Goal: Information Seeking & Learning: Find specific fact

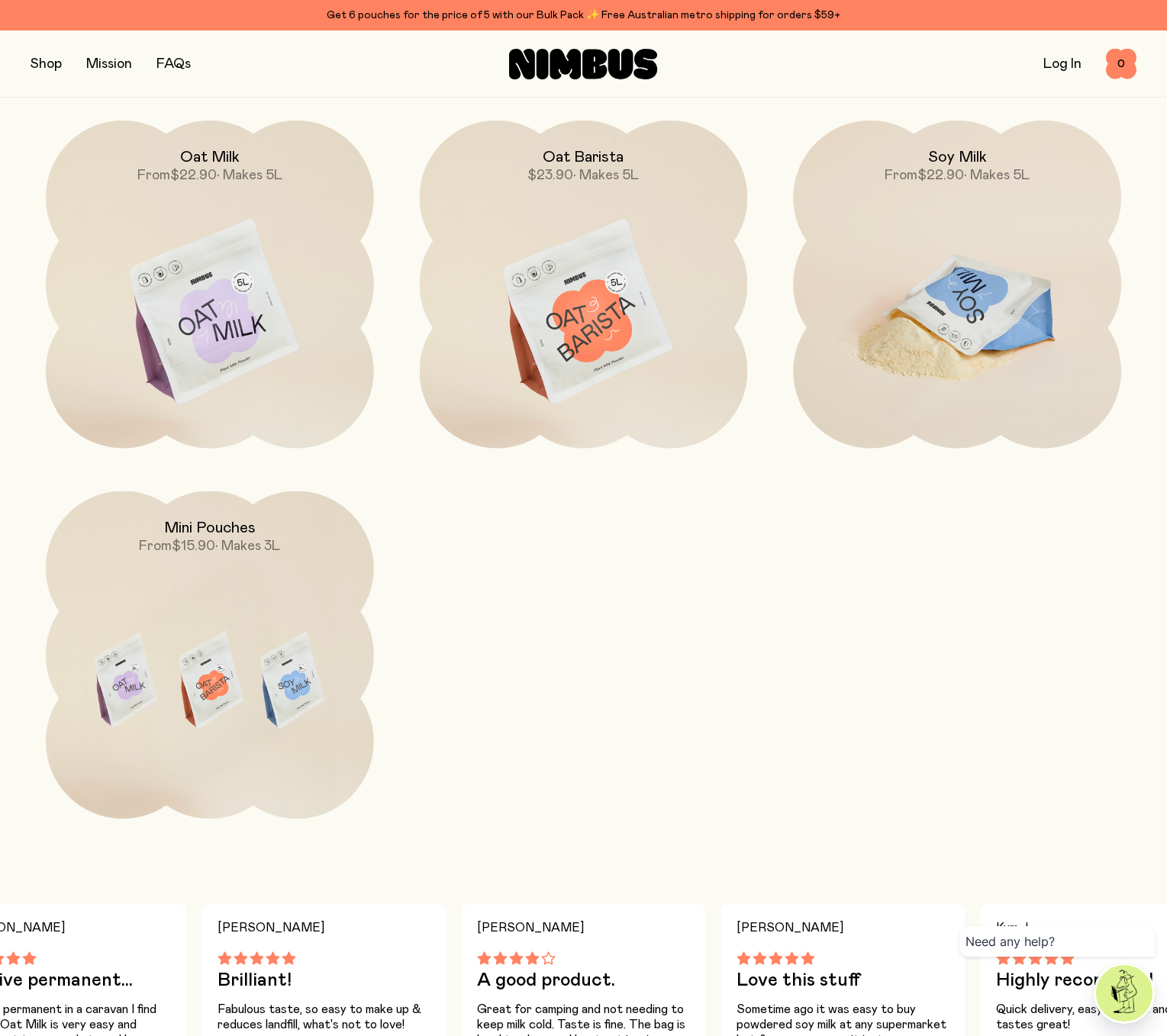
scroll to position [1457, 0]
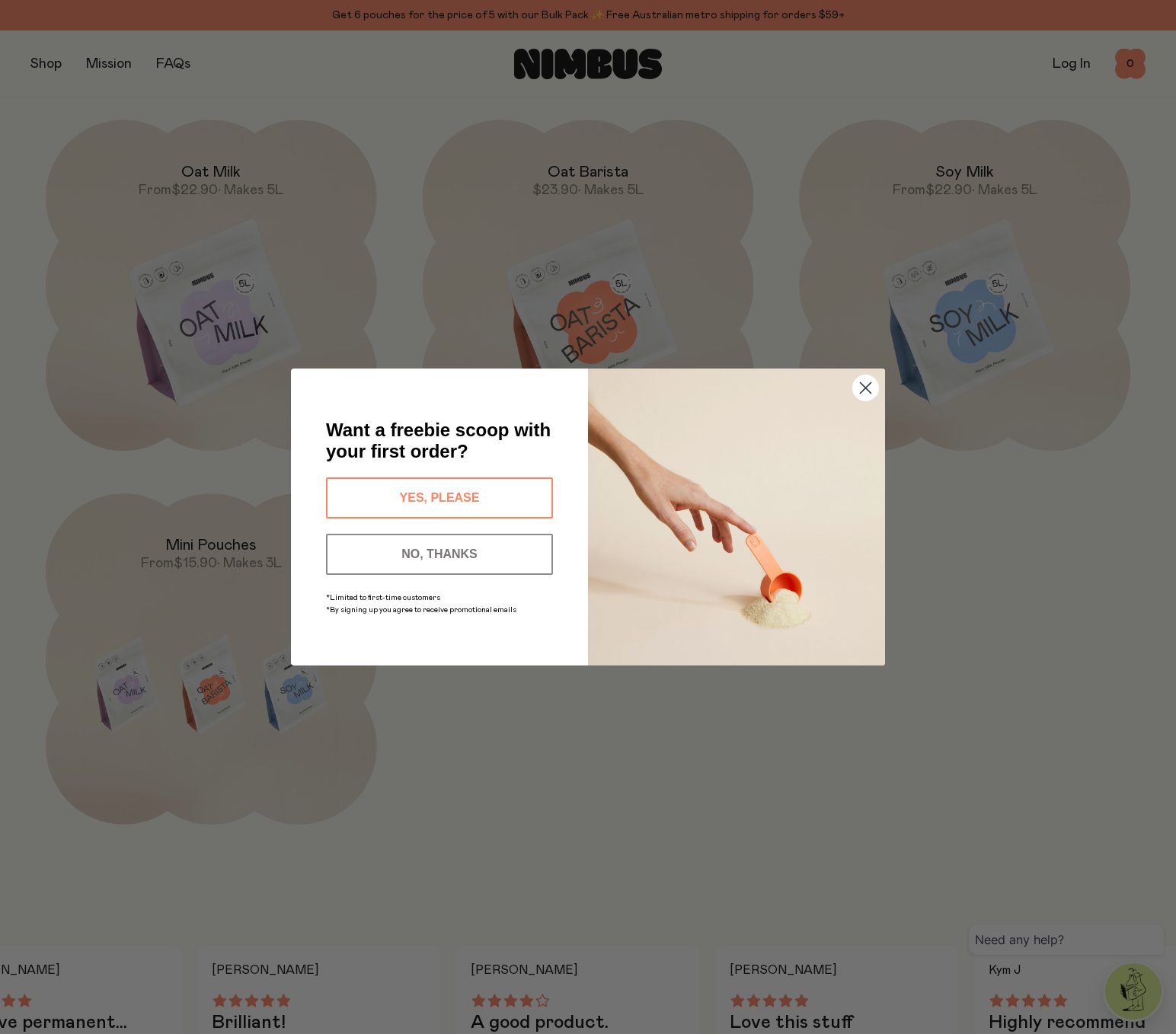
click at [871, 383] on icon "Close dialog" at bounding box center [866, 389] width 11 height 11
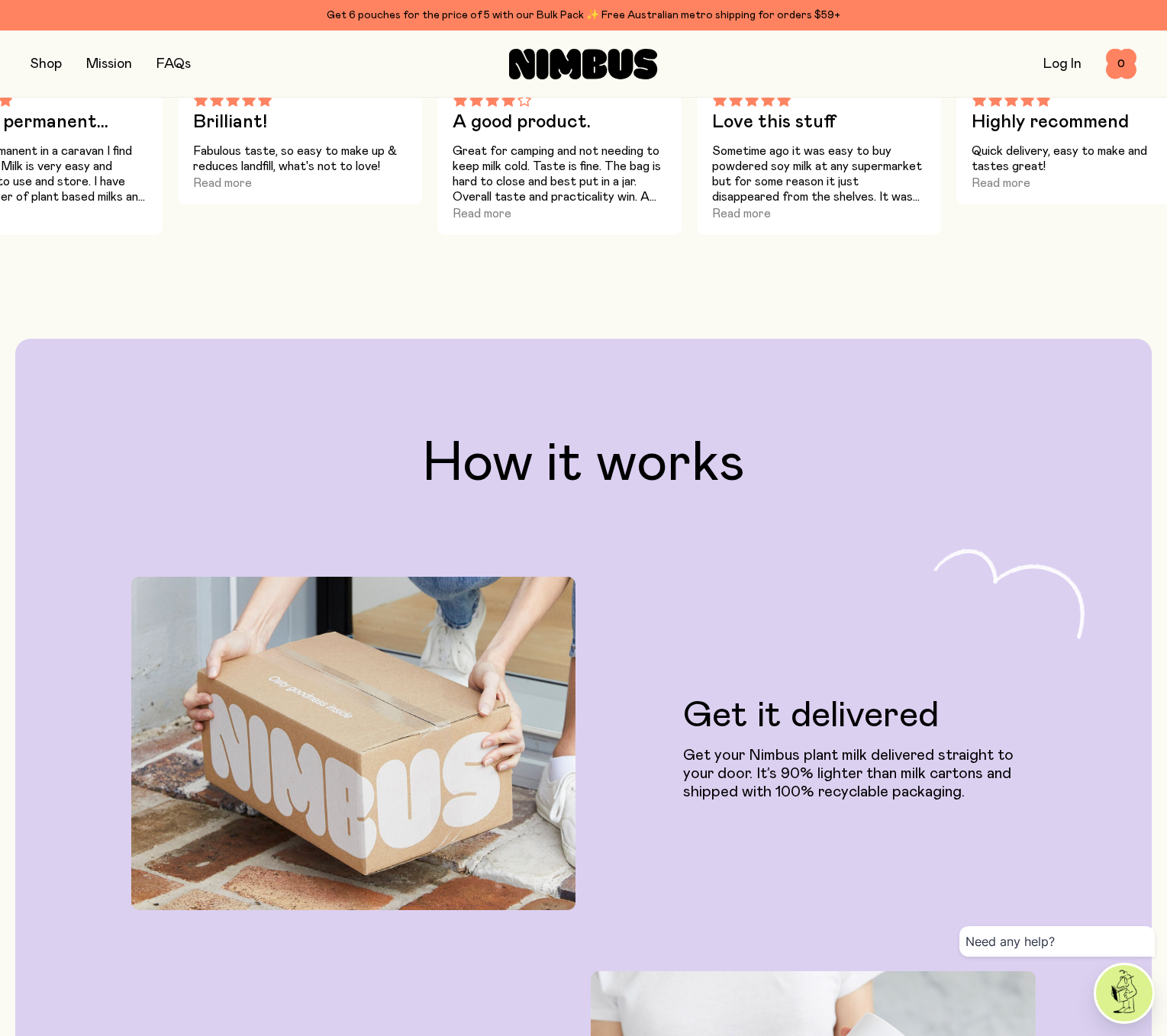
scroll to position [2143, 0]
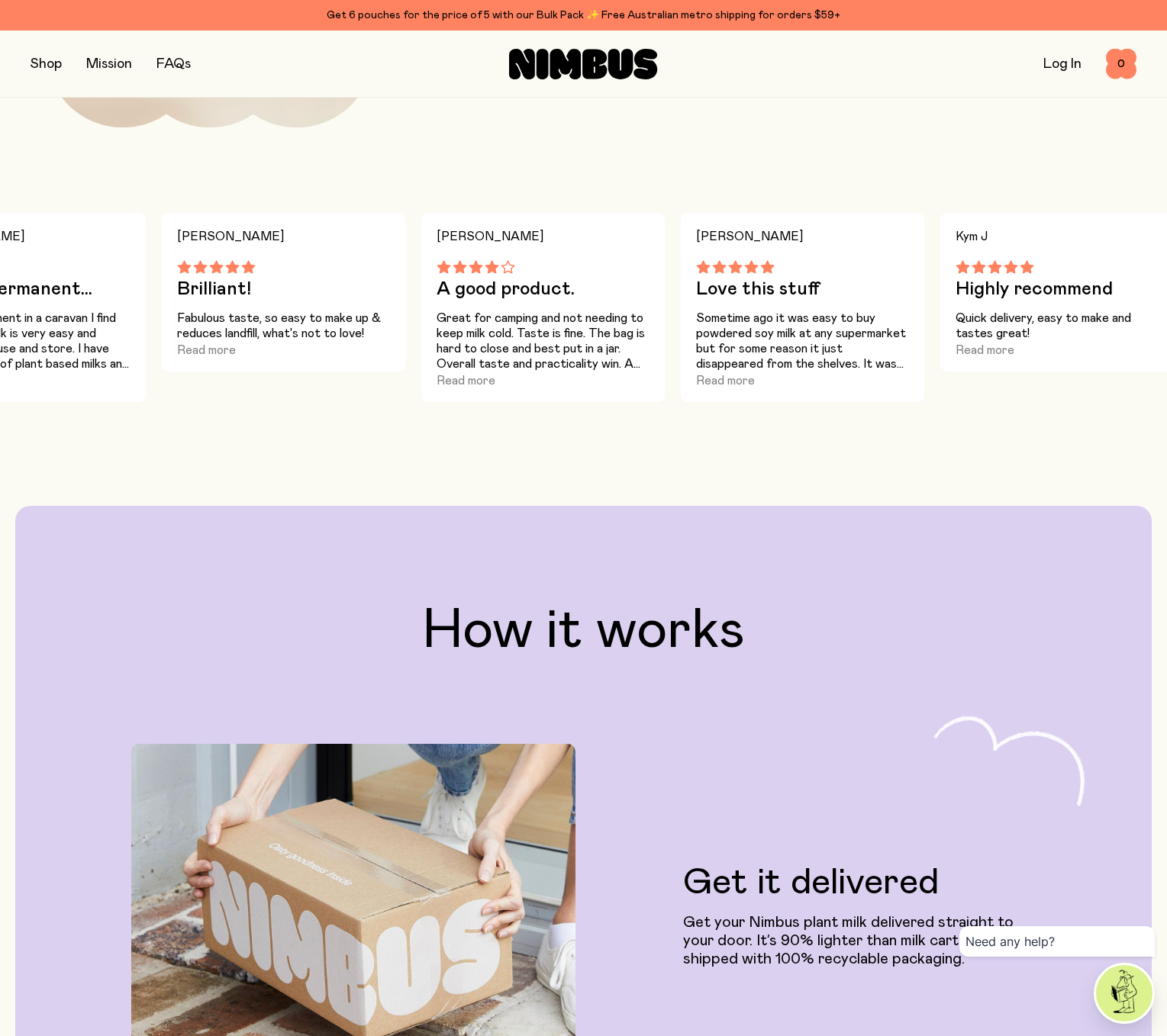
drag, startPoint x: 428, startPoint y: 355, endPoint x: 561, endPoint y: 382, distance: 135.7
click at [561, 382] on div "[PERSON_NAME] P A good product. Great for camping and not needing to keep milk …" at bounding box center [543, 307] width 244 height 189
click at [480, 390] on button "Read more" at bounding box center [466, 380] width 59 height 18
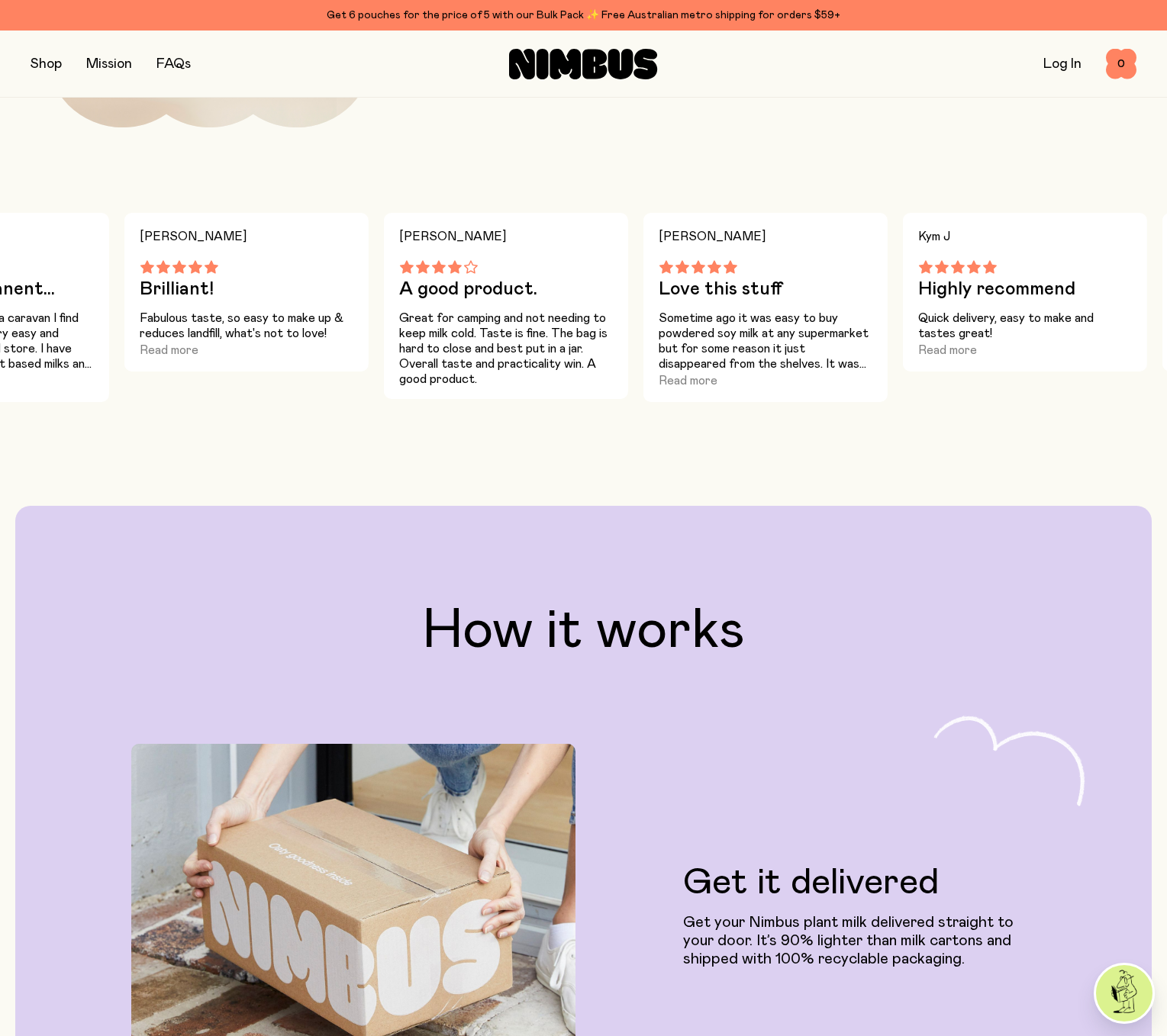
click at [53, 59] on button "button" at bounding box center [46, 63] width 31 height 21
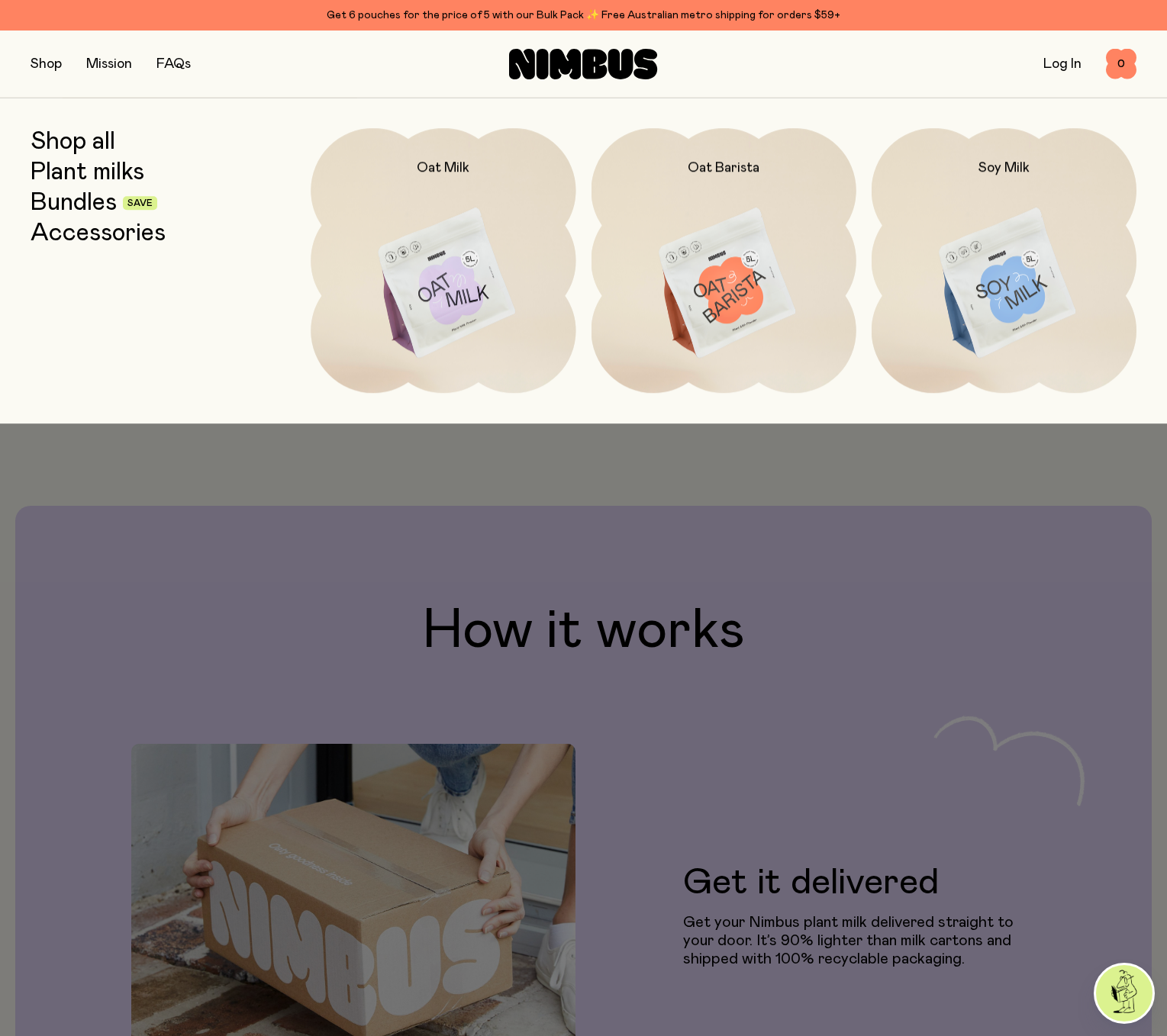
click at [130, 74] on div "Mission" at bounding box center [109, 63] width 46 height 21
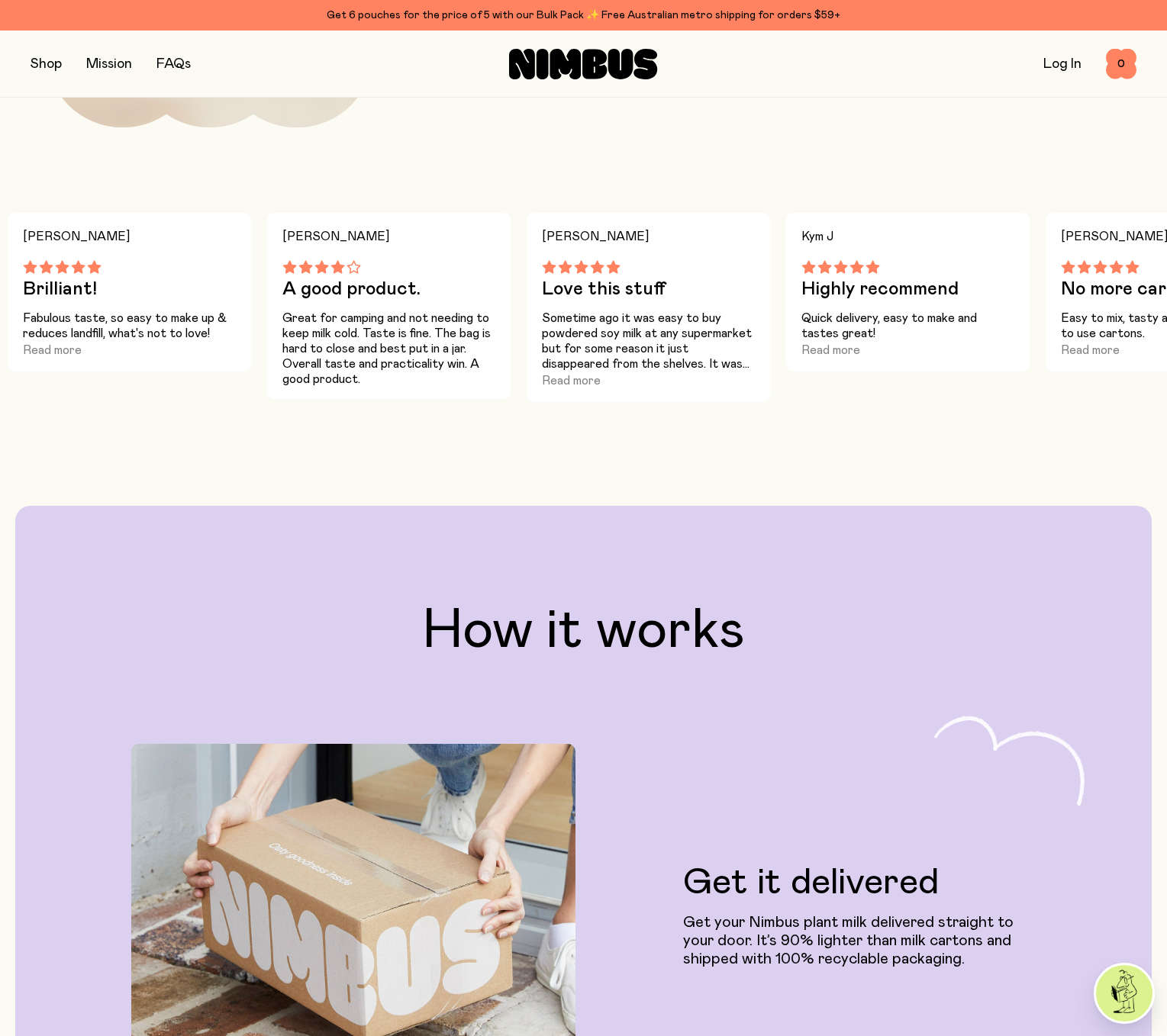
click at [67, 58] on div "Shop Mission FAQs" at bounding box center [214, 63] width 369 height 21
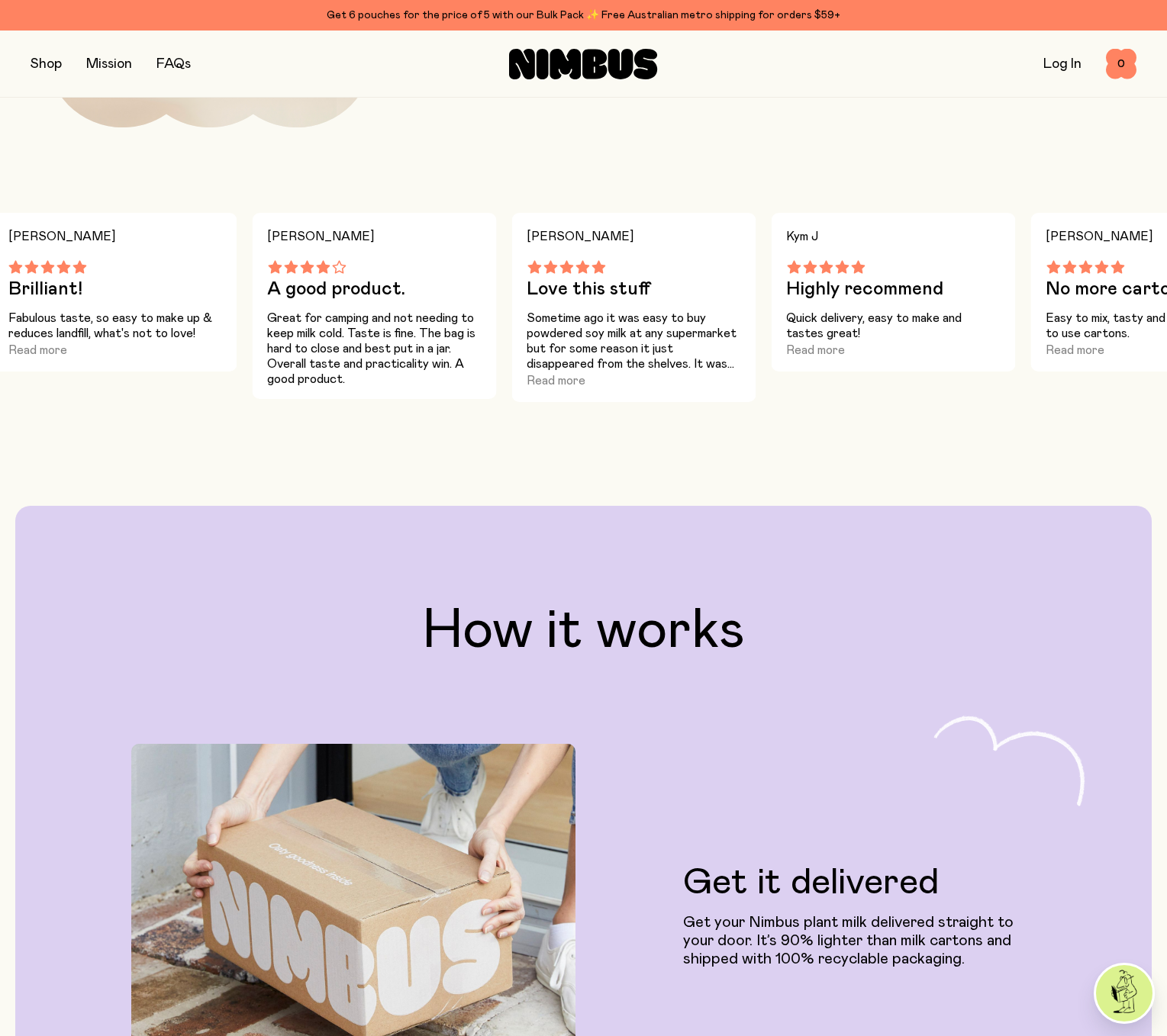
click at [51, 62] on button "button" at bounding box center [46, 63] width 31 height 21
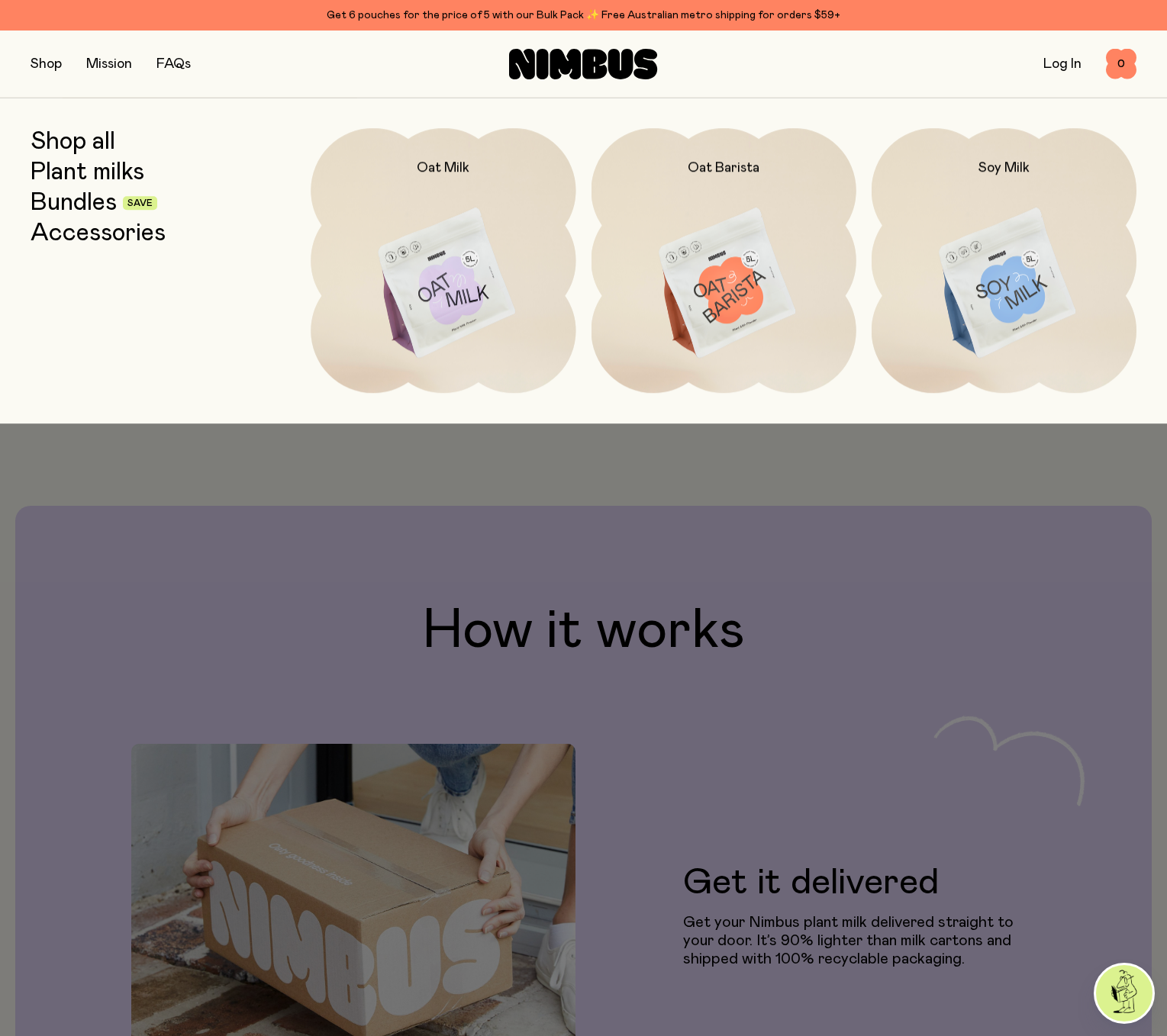
click at [175, 59] on link "FAQs" at bounding box center [174, 64] width 35 height 14
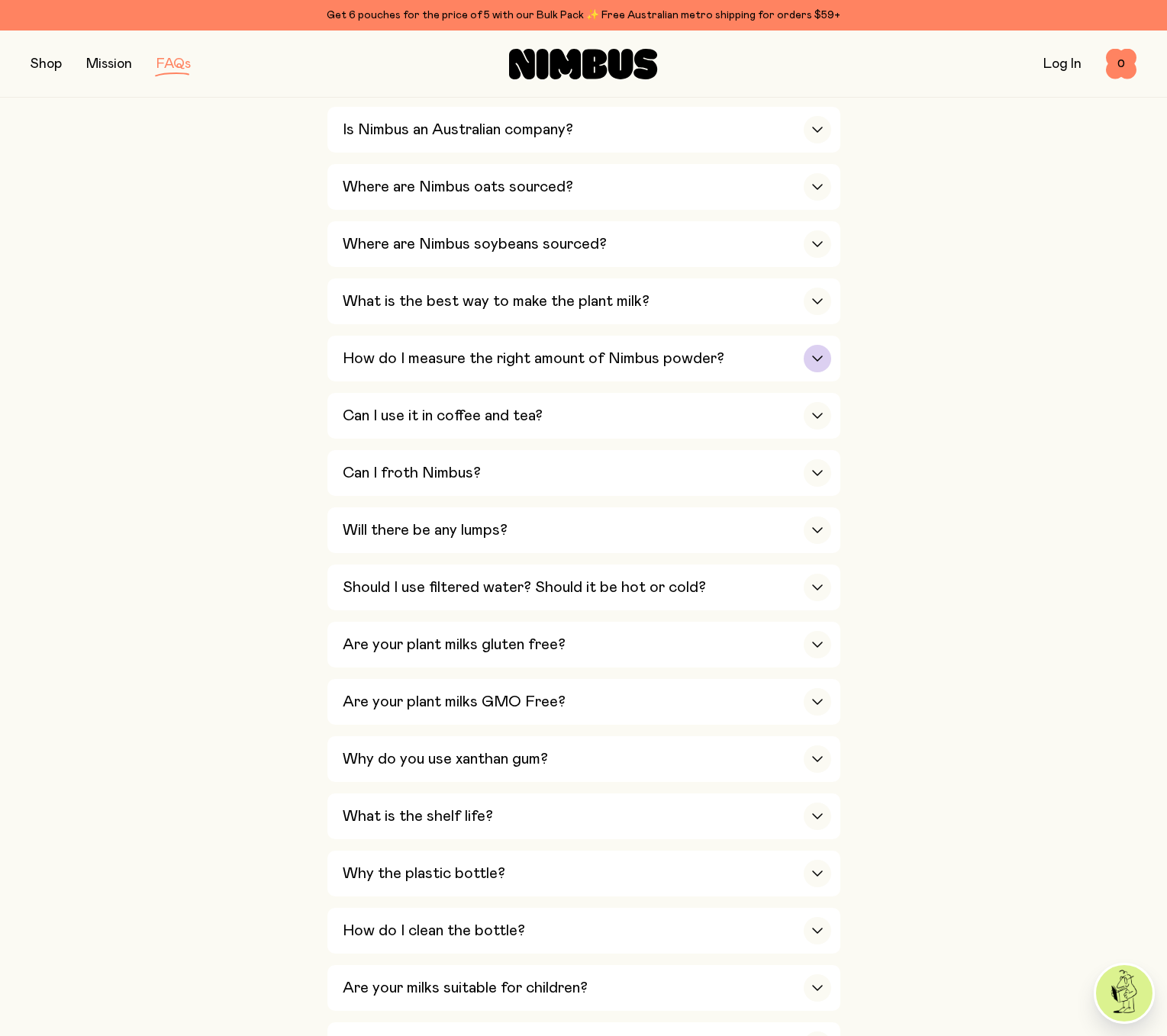
scroll to position [458, 0]
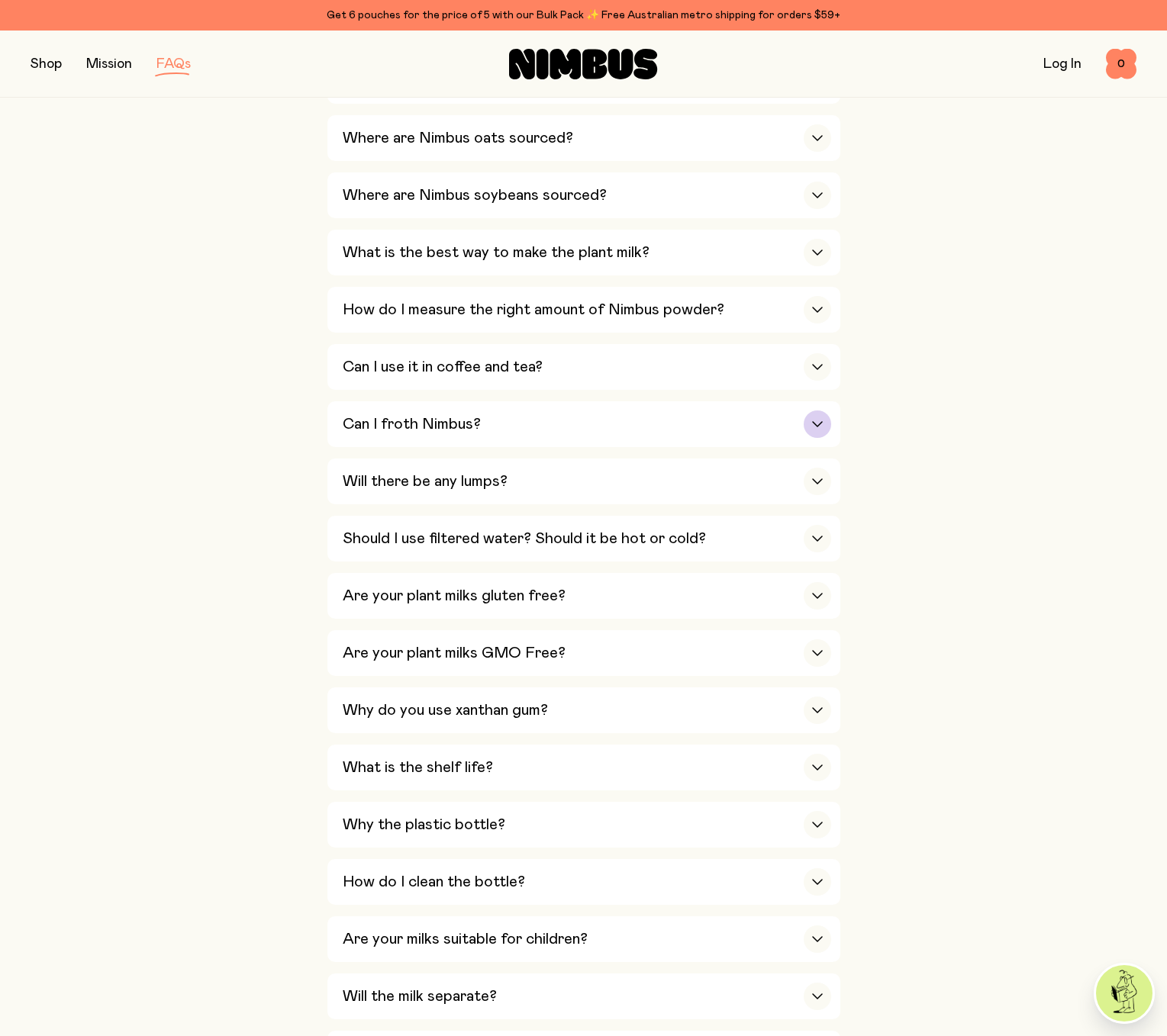
click at [492, 407] on div "Can I froth Nimbus?" at bounding box center [587, 424] width 488 height 46
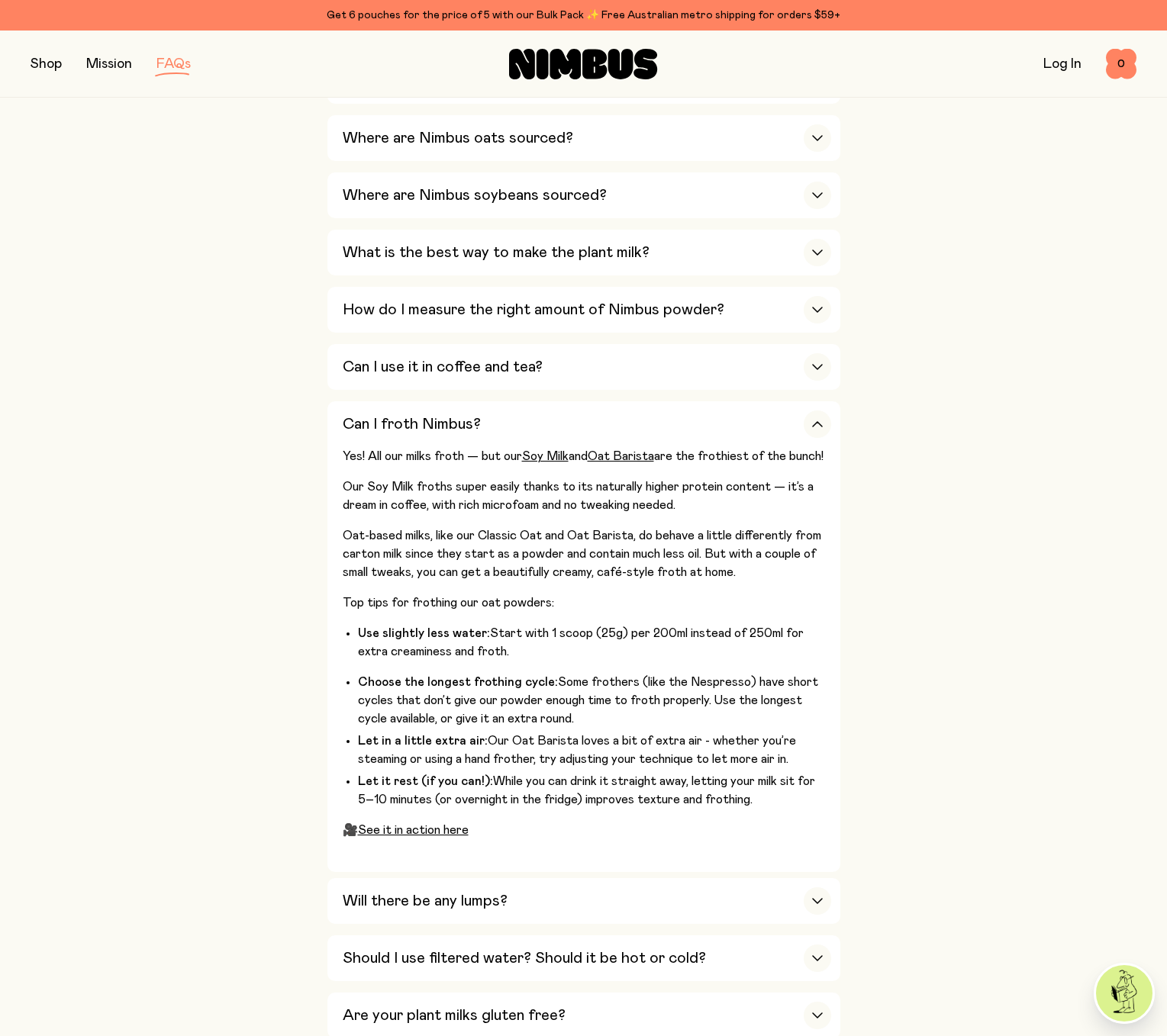
drag, startPoint x: 493, startPoint y: 401, endPoint x: 1030, endPoint y: 561, distance: 560.3
drag, startPoint x: 1030, startPoint y: 561, endPoint x: 1054, endPoint y: 482, distance: 82.6
drag, startPoint x: 1054, startPoint y: 482, endPoint x: 1032, endPoint y: 411, distance: 74.3
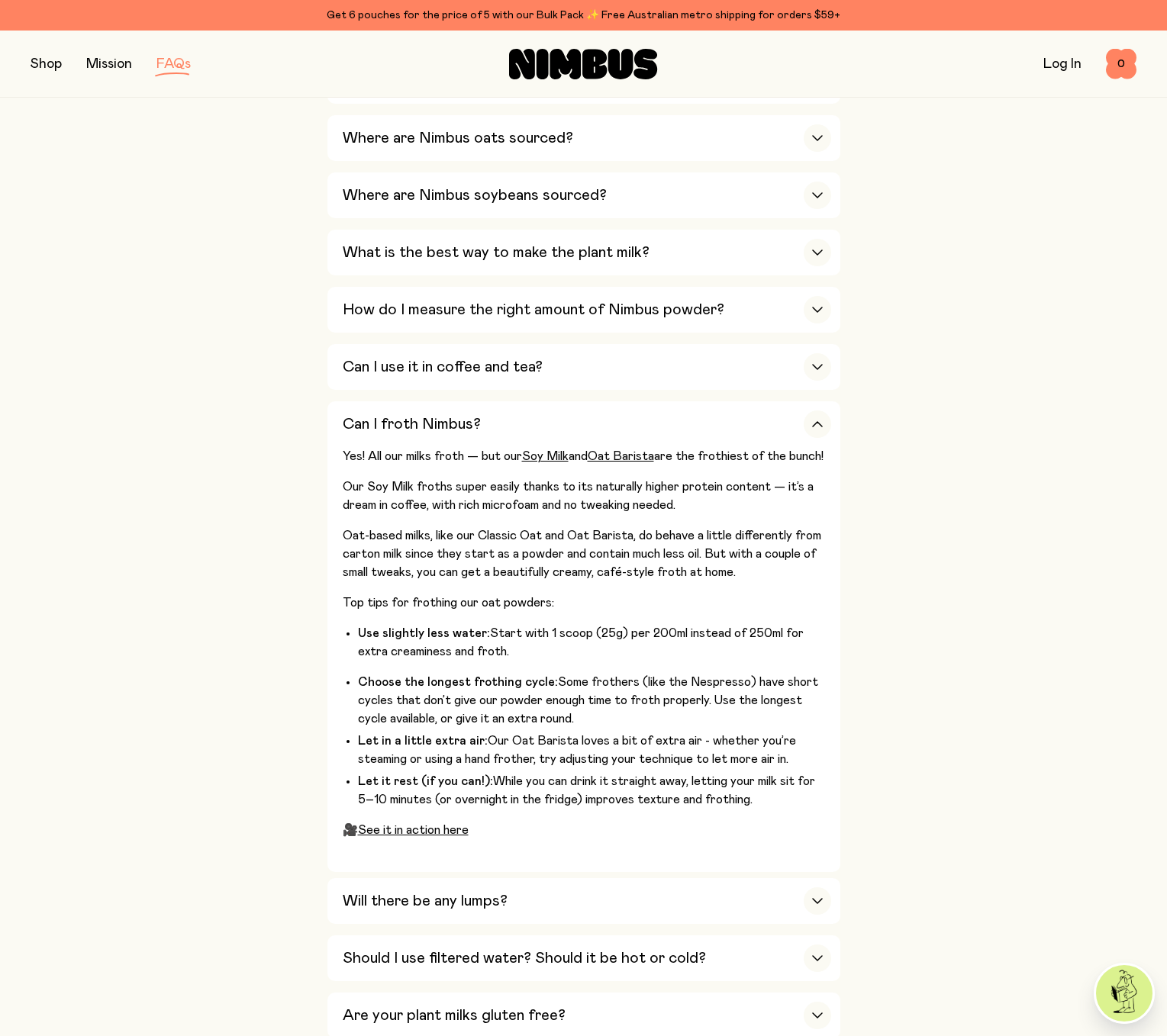
drag, startPoint x: 950, startPoint y: 439, endPoint x: 995, endPoint y: 362, distance: 89.2
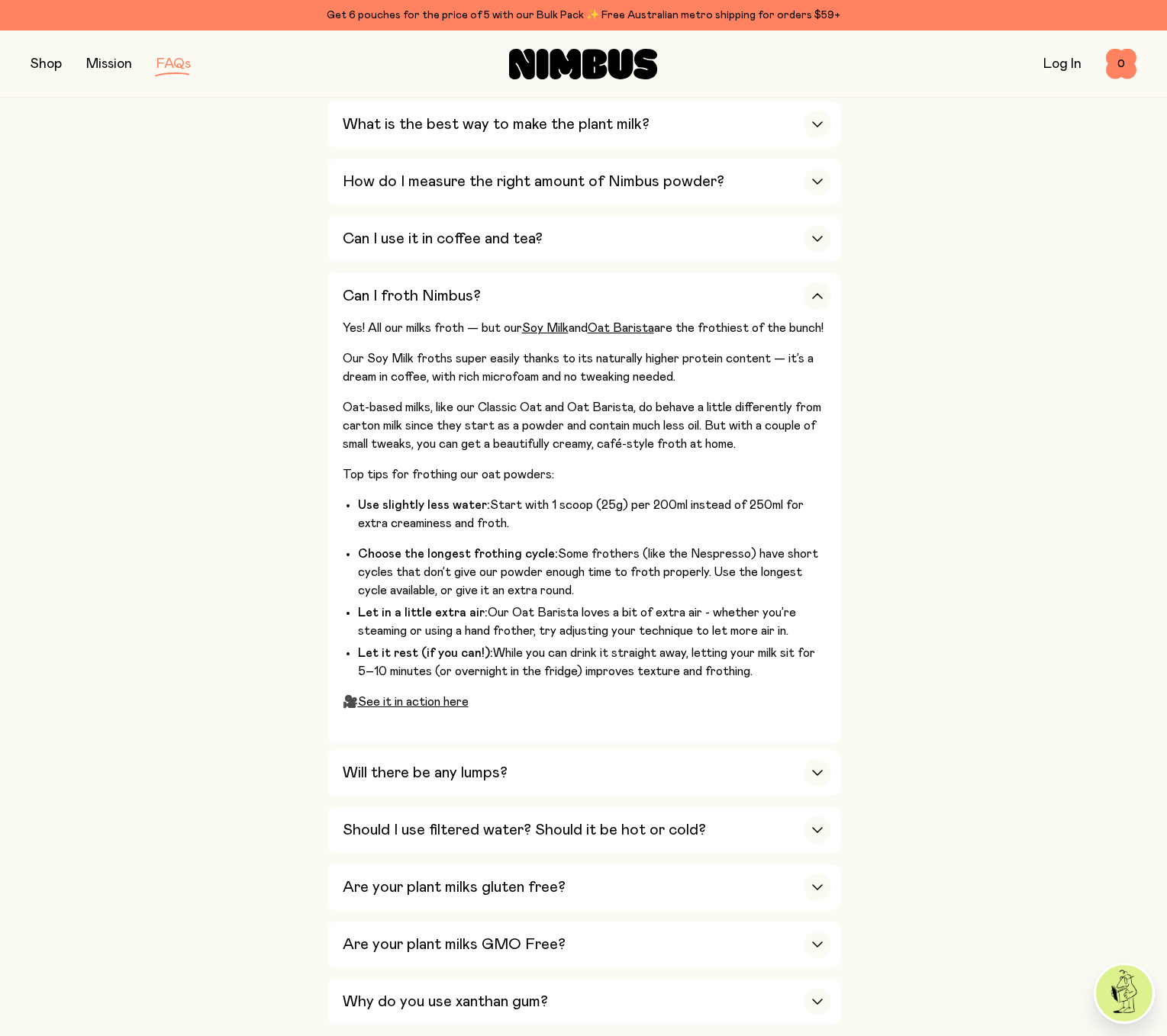
scroll to position [611, 0]
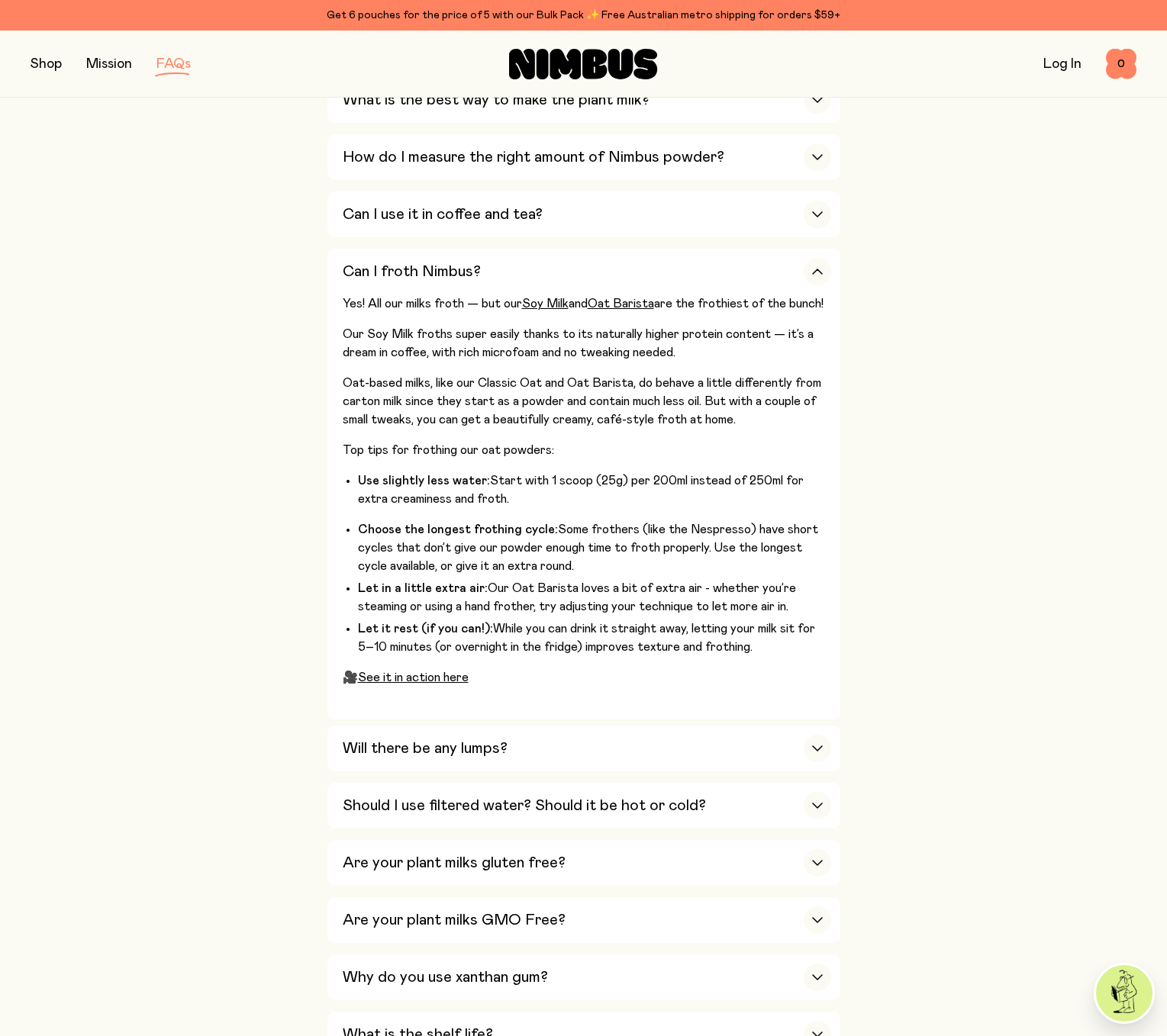
drag, startPoint x: 355, startPoint y: 645, endPoint x: 937, endPoint y: 557, distance: 588.6
click at [432, 684] on link "See it in action here" at bounding box center [412, 678] width 111 height 12
